Goal: Task Accomplishment & Management: Use online tool/utility

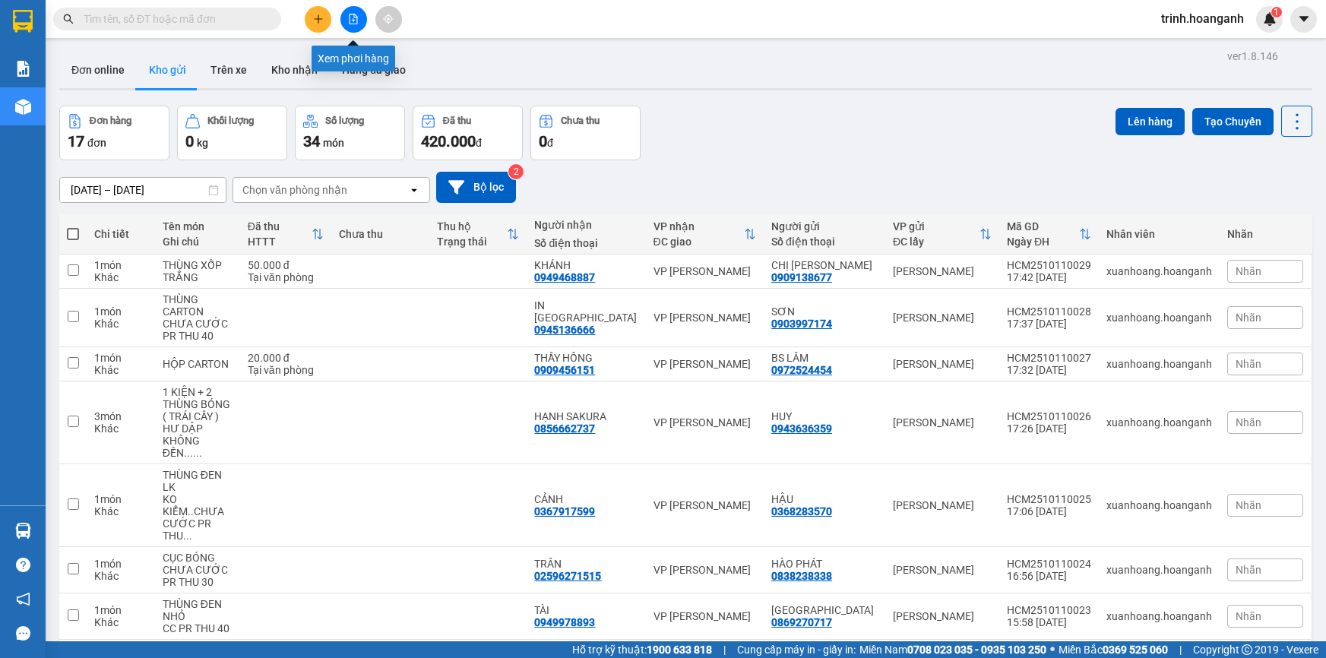
click at [347, 15] on button at bounding box center [354, 19] width 27 height 27
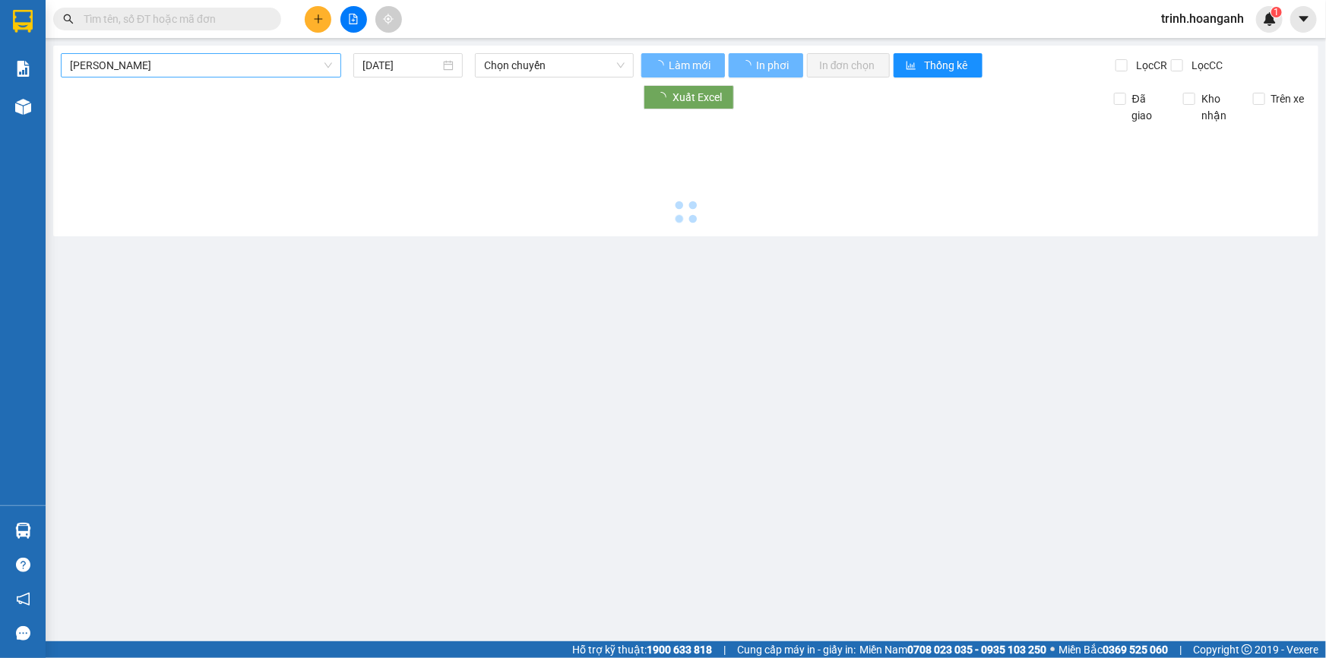
click at [296, 62] on span "[PERSON_NAME]" at bounding box center [201, 65] width 262 height 23
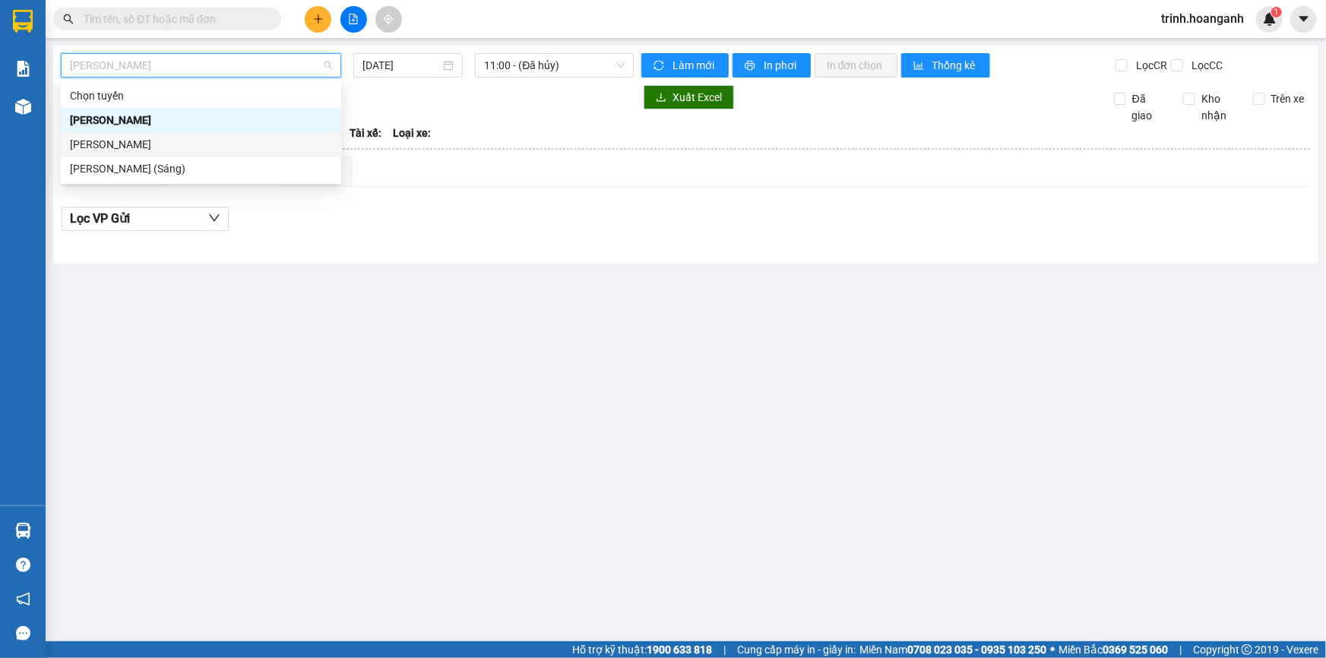
click at [272, 134] on div "[PERSON_NAME]" at bounding box center [201, 144] width 280 height 24
type input "[DATE]"
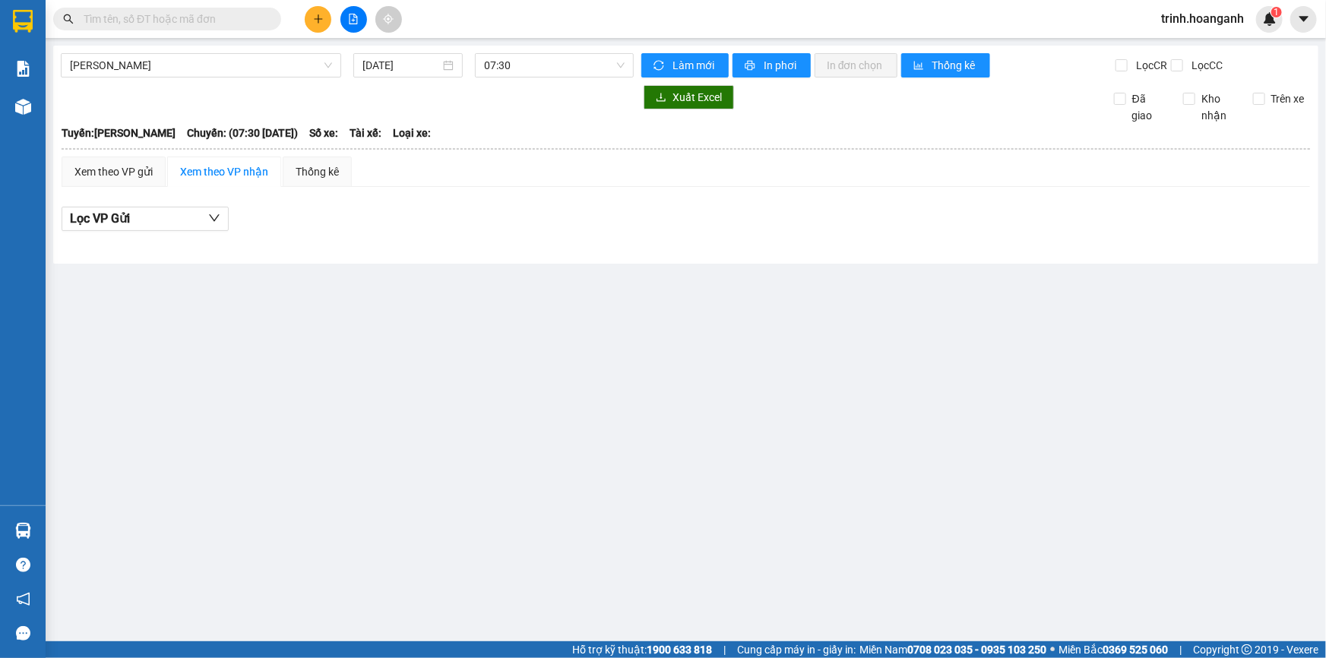
click at [537, 79] on div "[PERSON_NAME] [DATE] 07:30 Làm mới In phơi In đơn chọn Thống kê Lọc CR Lọc CC X…" at bounding box center [686, 155] width 1266 height 218
click at [540, 69] on span "07:30" at bounding box center [554, 65] width 141 height 23
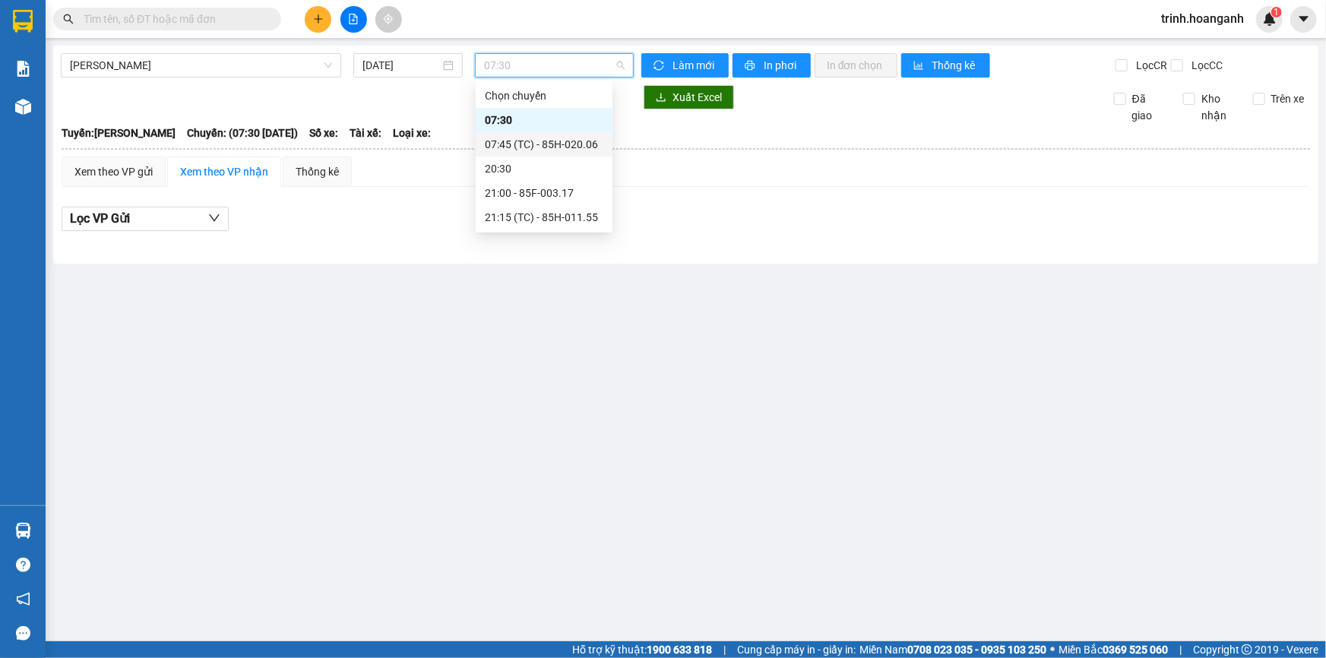
click at [547, 147] on div "07:45 (TC) - 85H-020.06" at bounding box center [544, 144] width 119 height 17
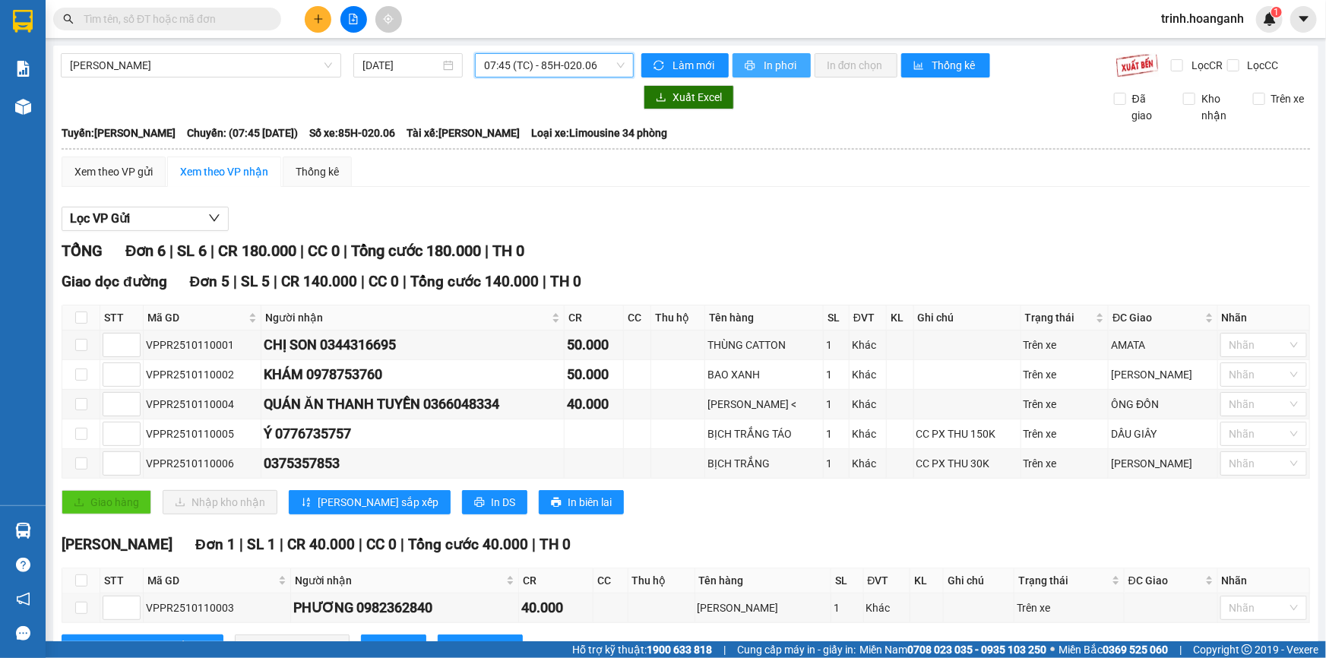
click at [756, 58] on button "In phơi" at bounding box center [772, 65] width 78 height 24
click at [590, 71] on span "07:45 (TC) - 85H-020.06" at bounding box center [554, 65] width 141 height 23
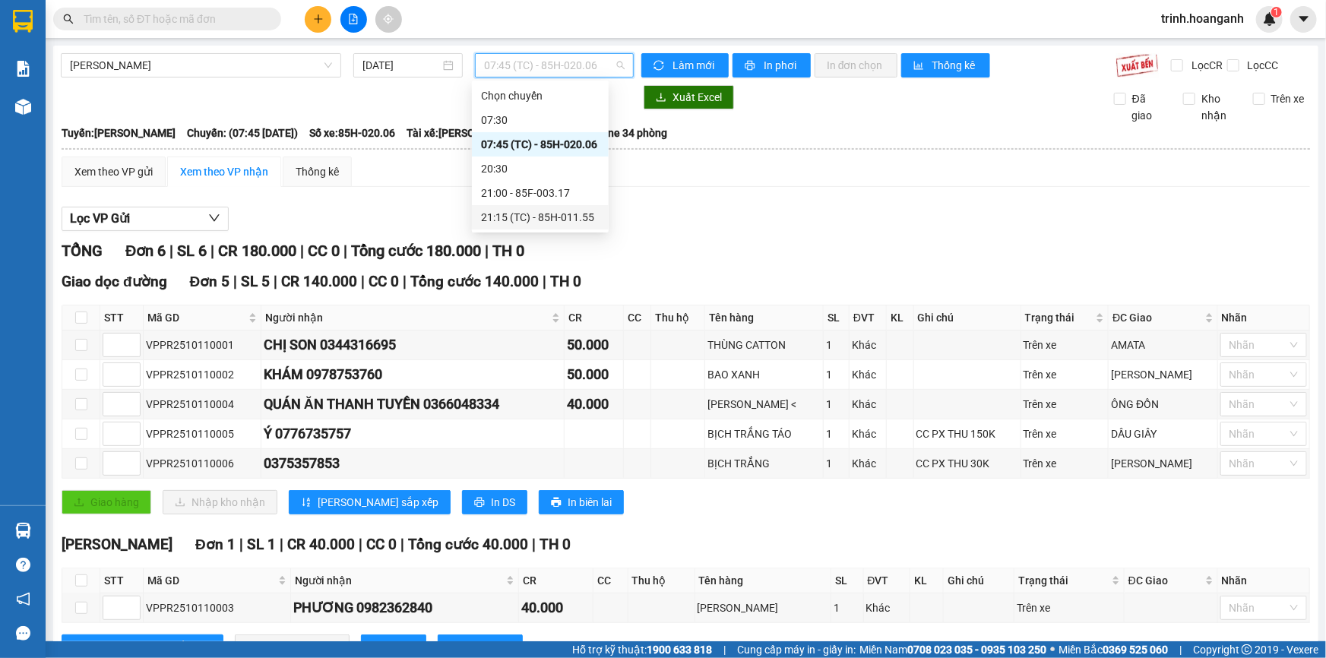
click at [593, 217] on div "21:15 (TC) - 85H-011.55" at bounding box center [540, 217] width 119 height 17
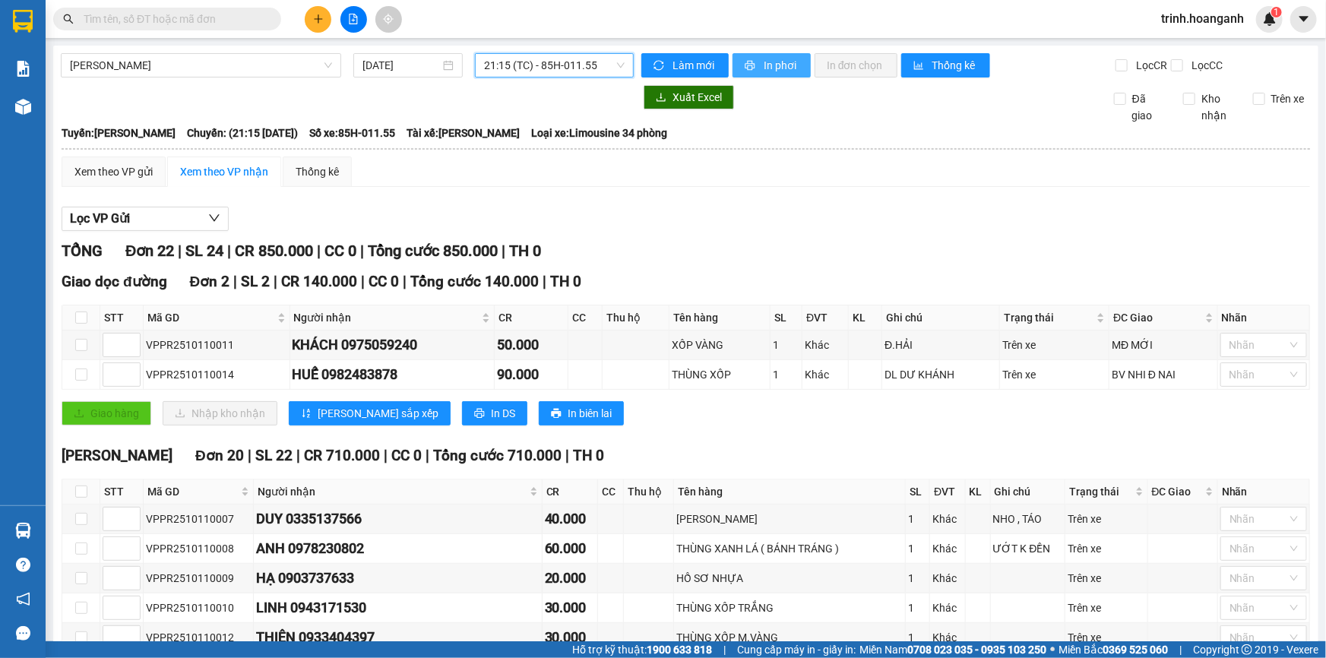
click at [787, 53] on button "In phơi" at bounding box center [772, 65] width 78 height 24
